Goal: Task Accomplishment & Management: Manage account settings

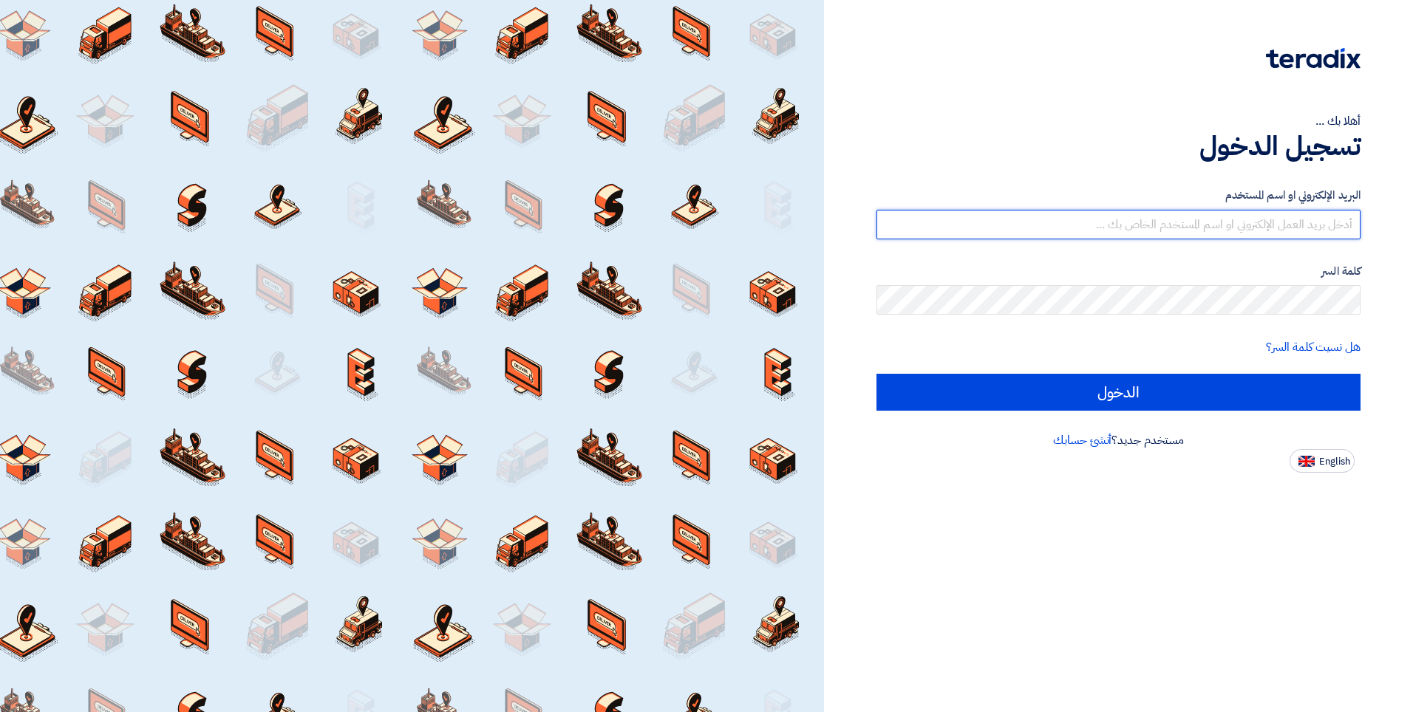
click at [1008, 225] on input "text" at bounding box center [1118, 225] width 484 height 30
type input "[EMAIL_ADDRESS][DOMAIN_NAME]"
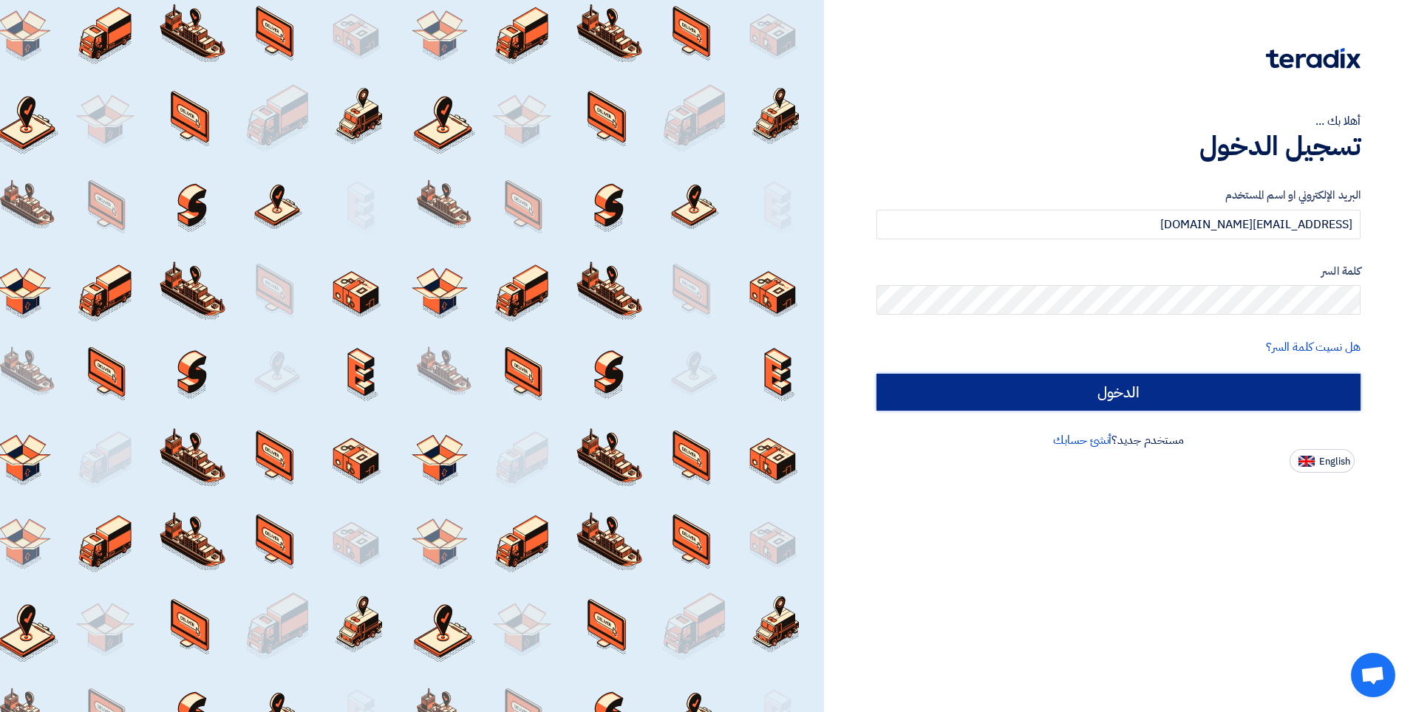
click at [1098, 385] on input "الدخول" at bounding box center [1118, 392] width 484 height 37
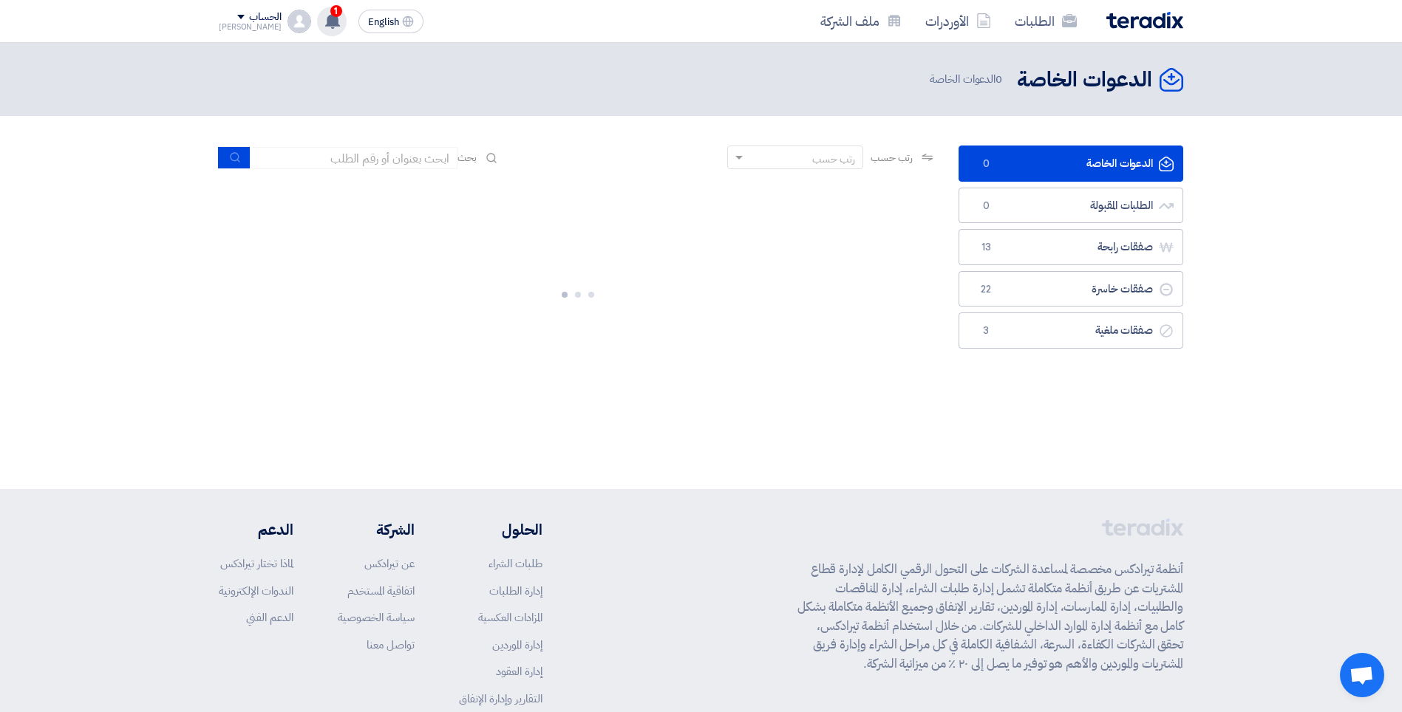
click at [325, 17] on use at bounding box center [332, 21] width 15 height 16
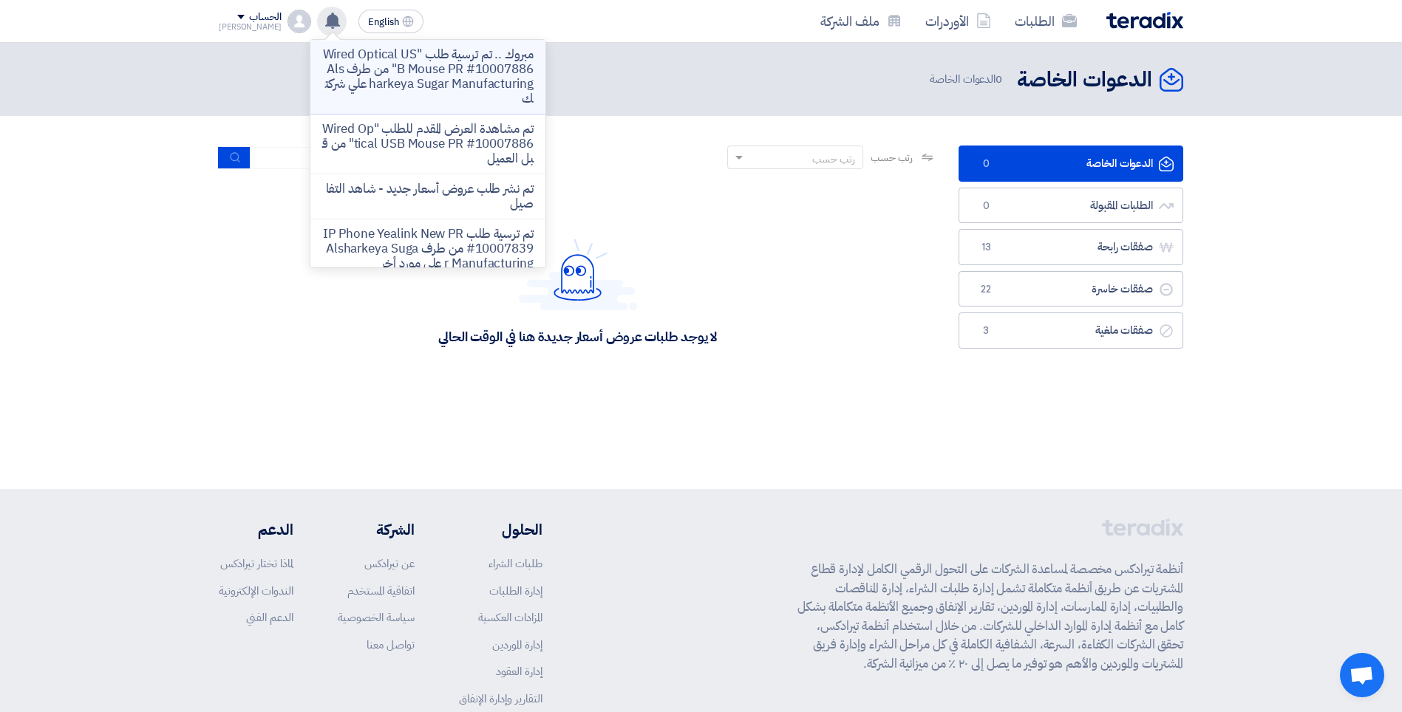
click at [443, 73] on p "مبروك .. تم ترسية طلب "Wired Optical USB Mouse PR #10007886" من طرف Alsharkeya …" at bounding box center [427, 76] width 211 height 59
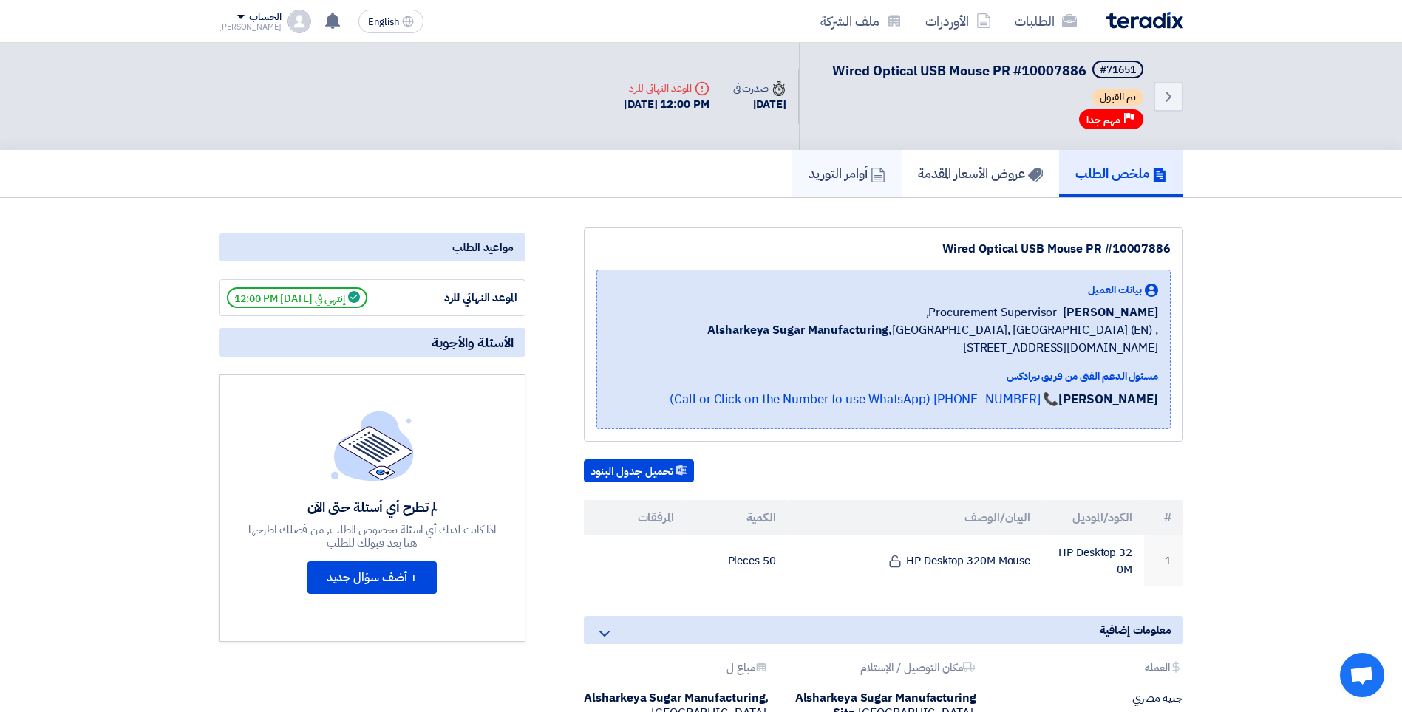
click at [849, 173] on h5 "أوامر التوريد" at bounding box center [846, 173] width 77 height 17
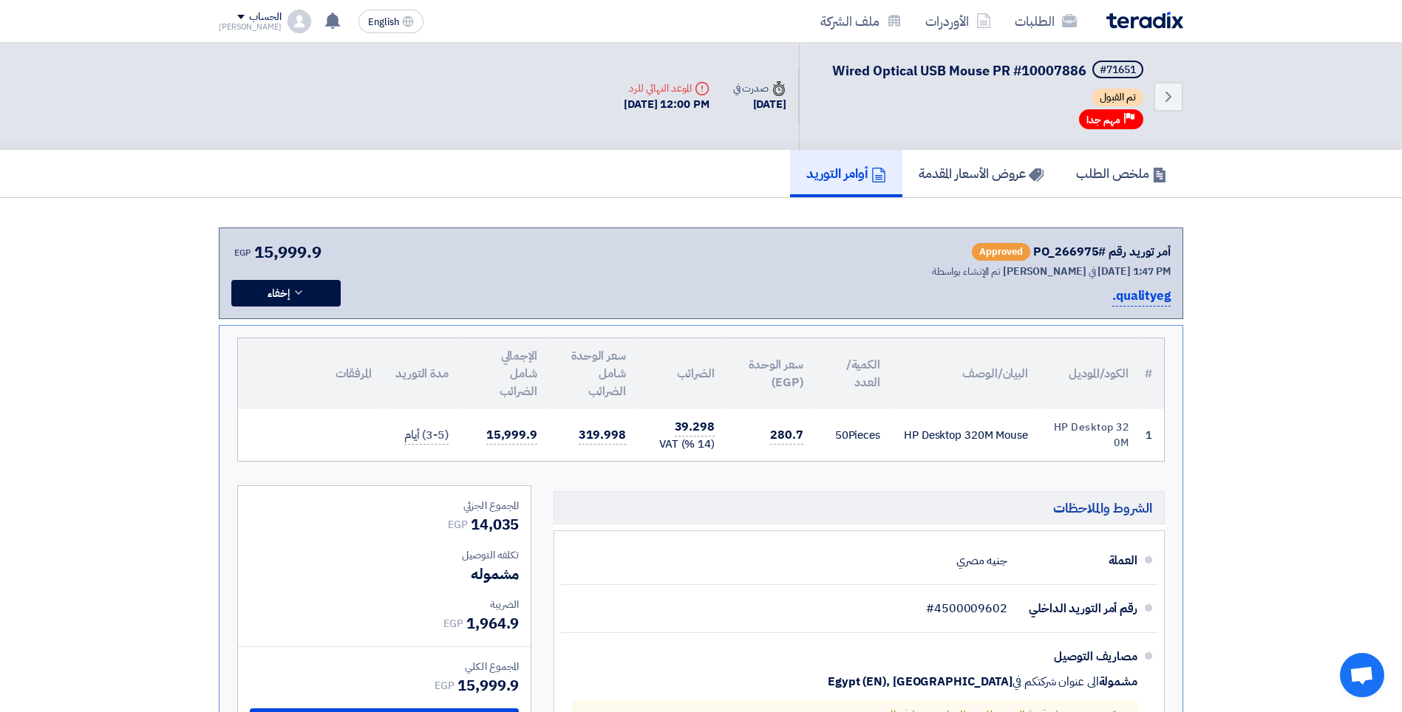
scroll to position [369, 0]
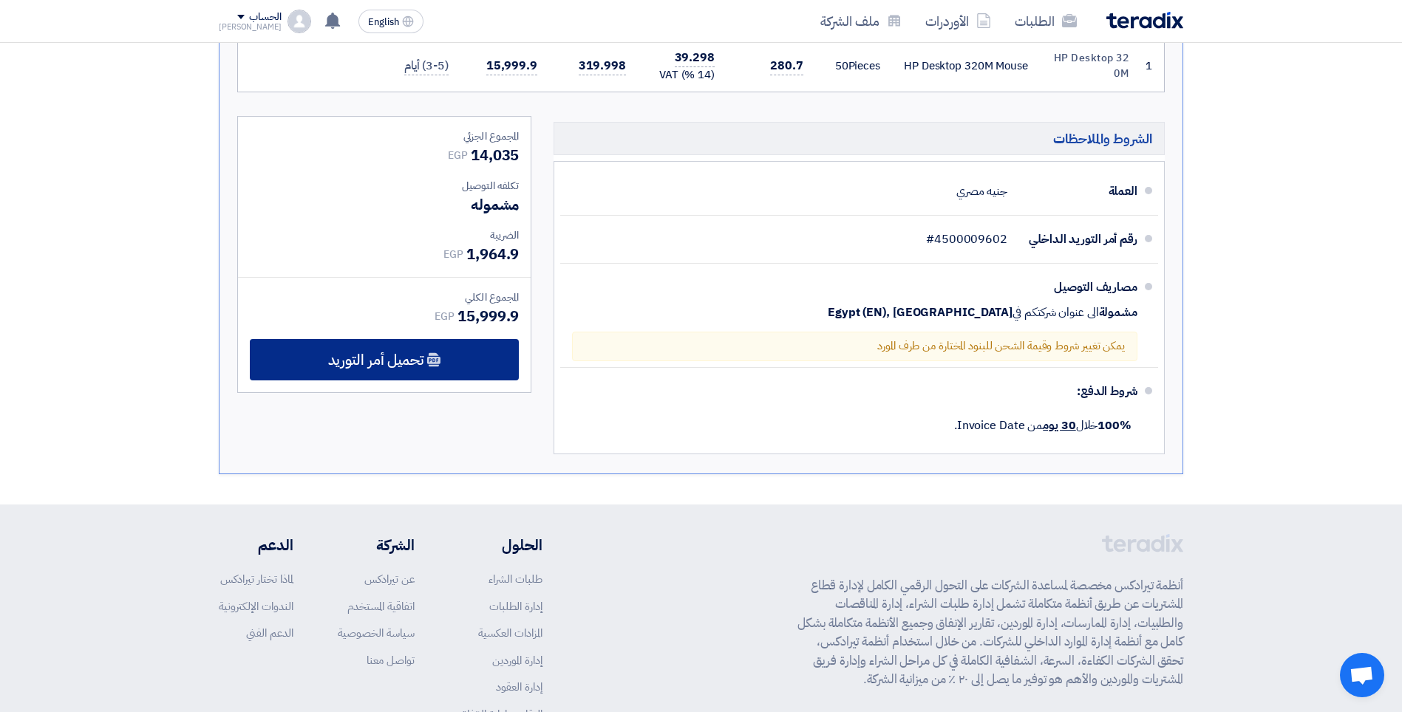
click at [398, 356] on span "تحميل أمر التوريد" at bounding box center [375, 359] width 95 height 13
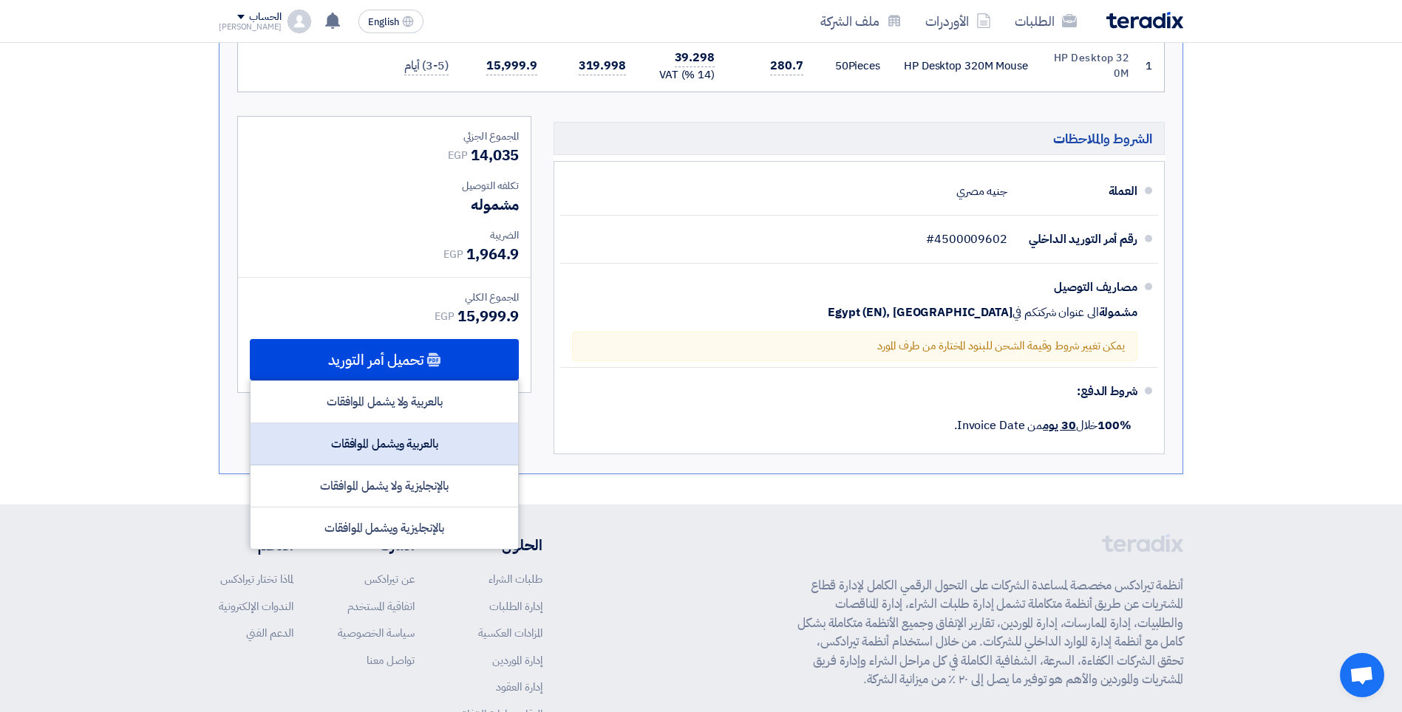
click at [378, 449] on div "بالعربية ويشمل الموافقات" at bounding box center [385, 444] width 268 height 42
